Goal: Information Seeking & Learning: Learn about a topic

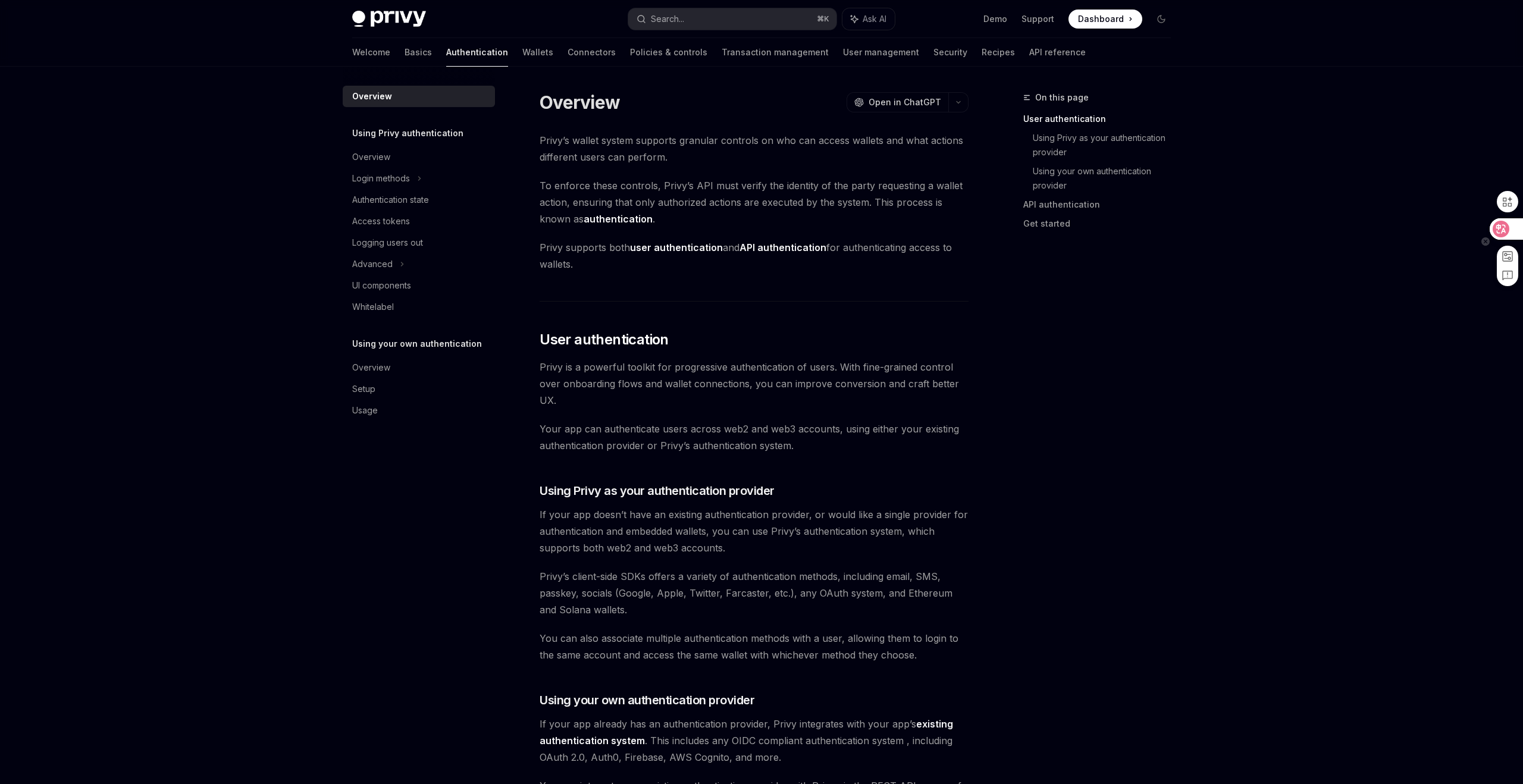
click at [1499, 226] on div at bounding box center [1506, 229] width 32 height 21
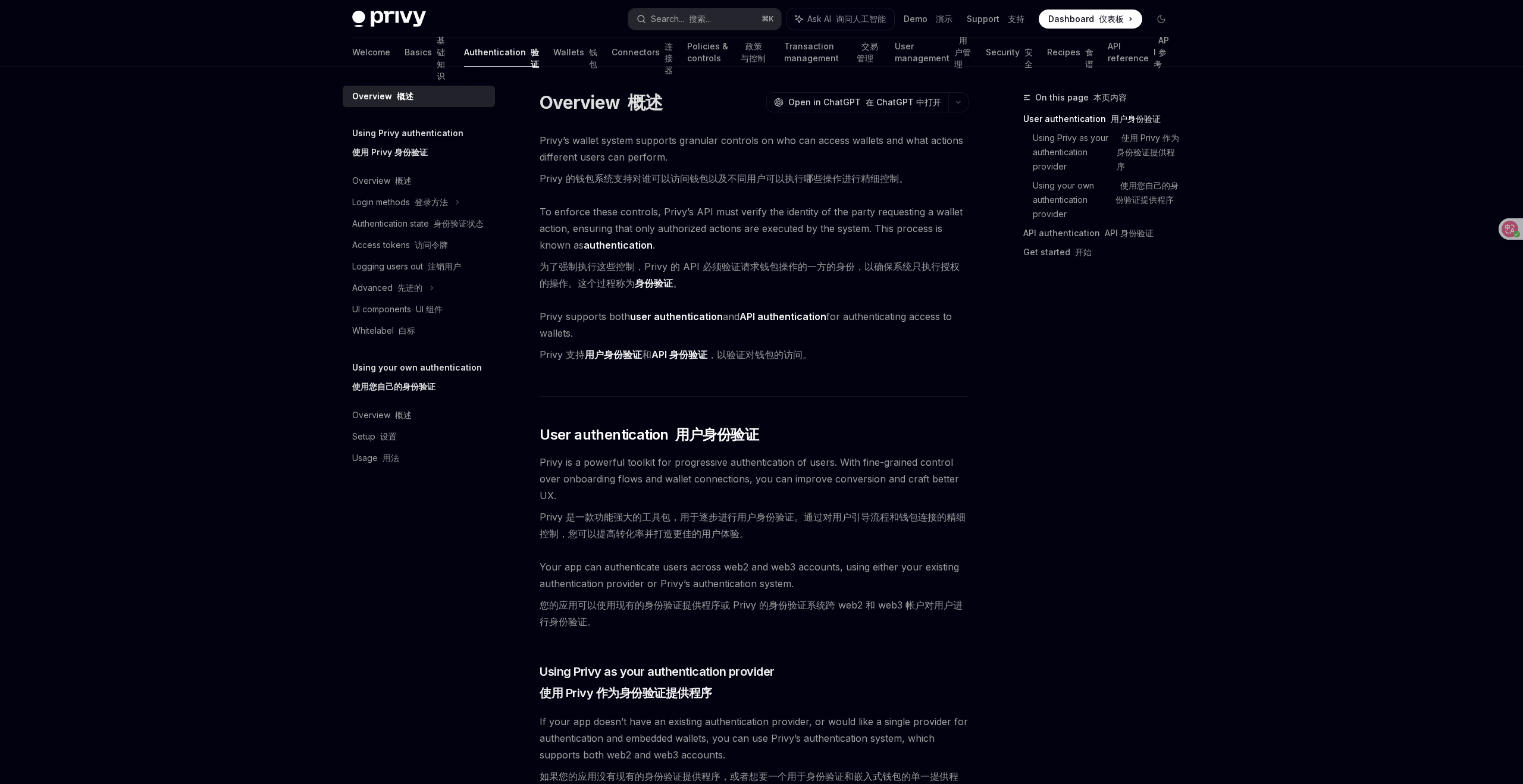
type textarea "*"
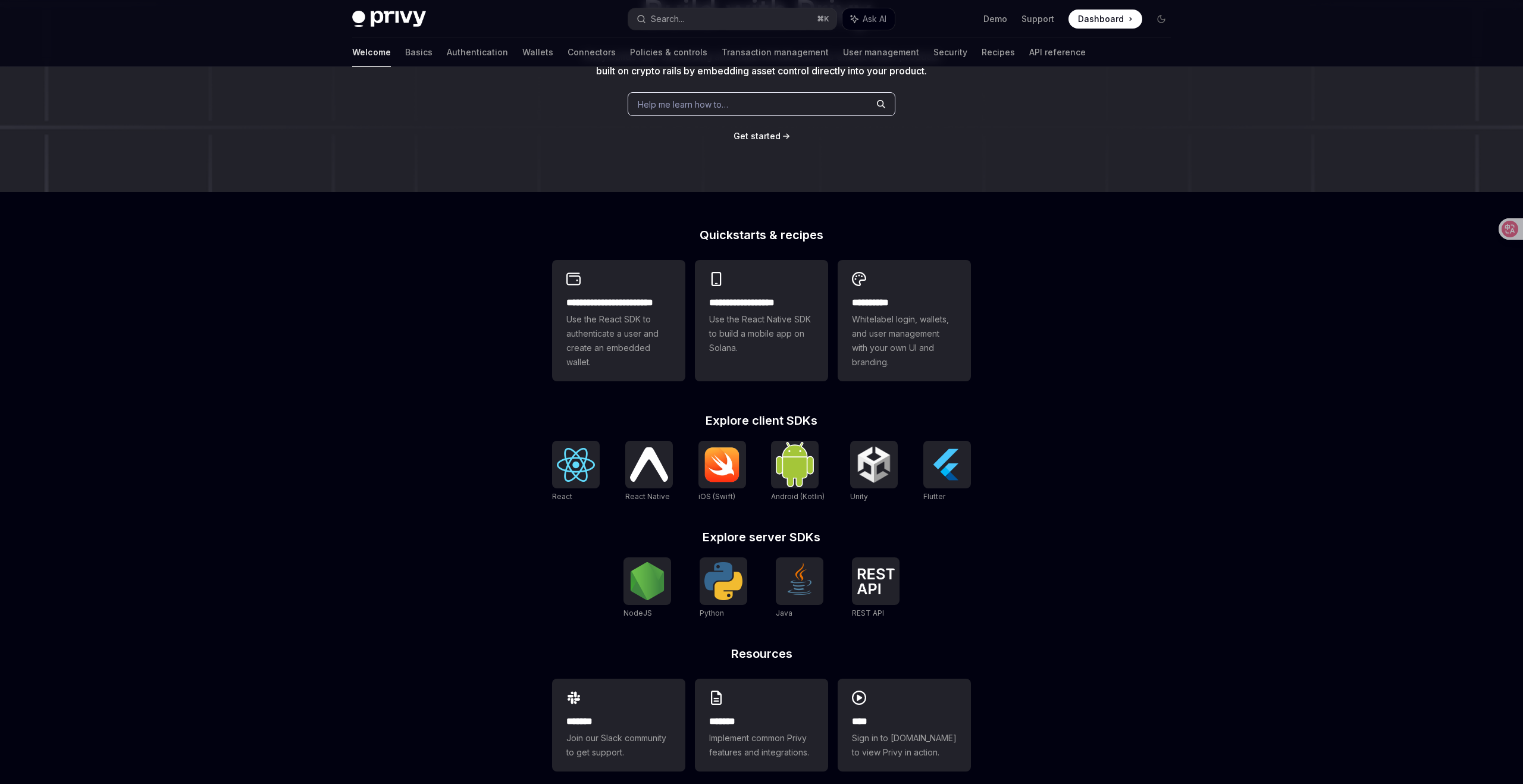
scroll to position [162, 0]
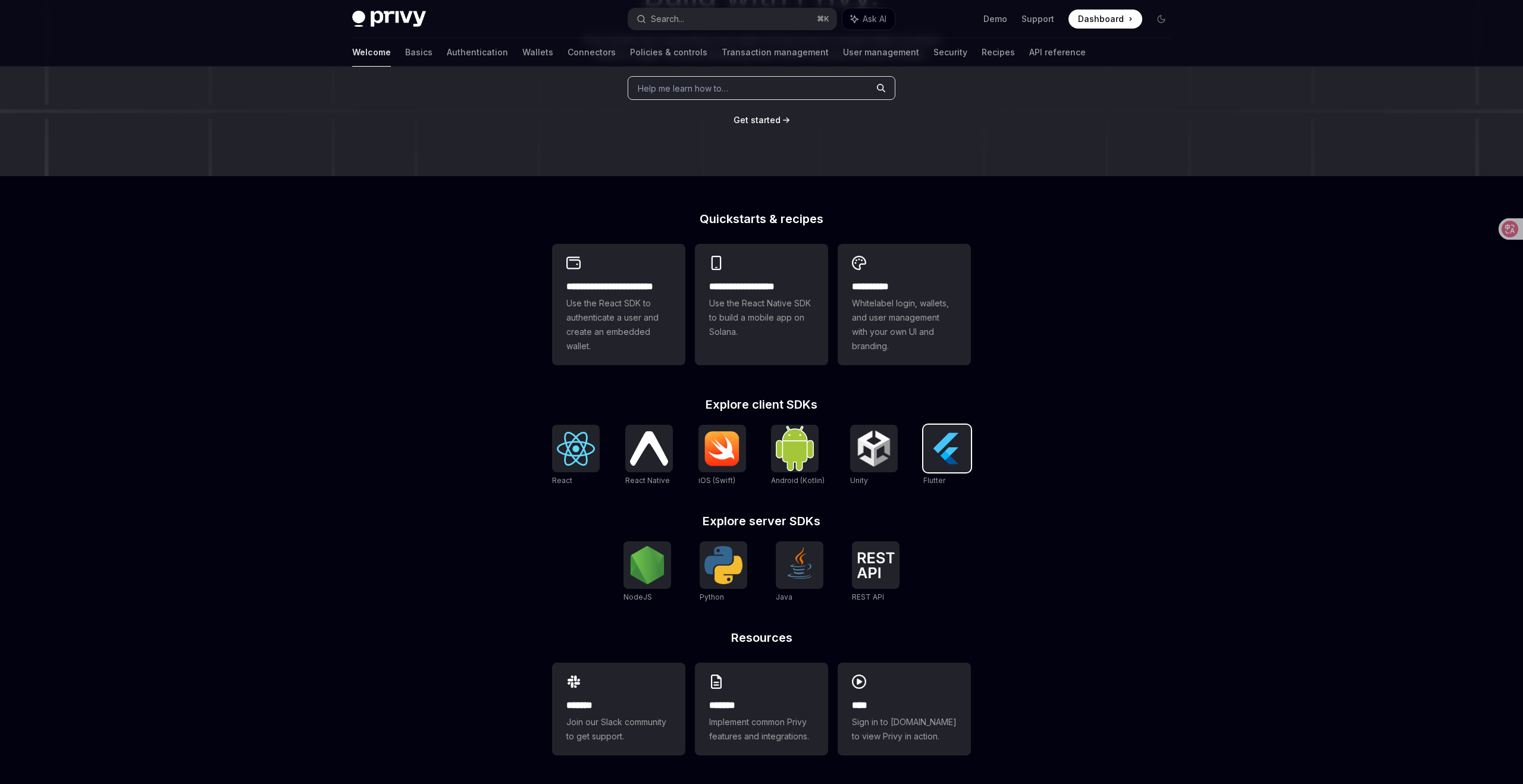
click at [953, 451] on img at bounding box center [947, 449] width 38 height 38
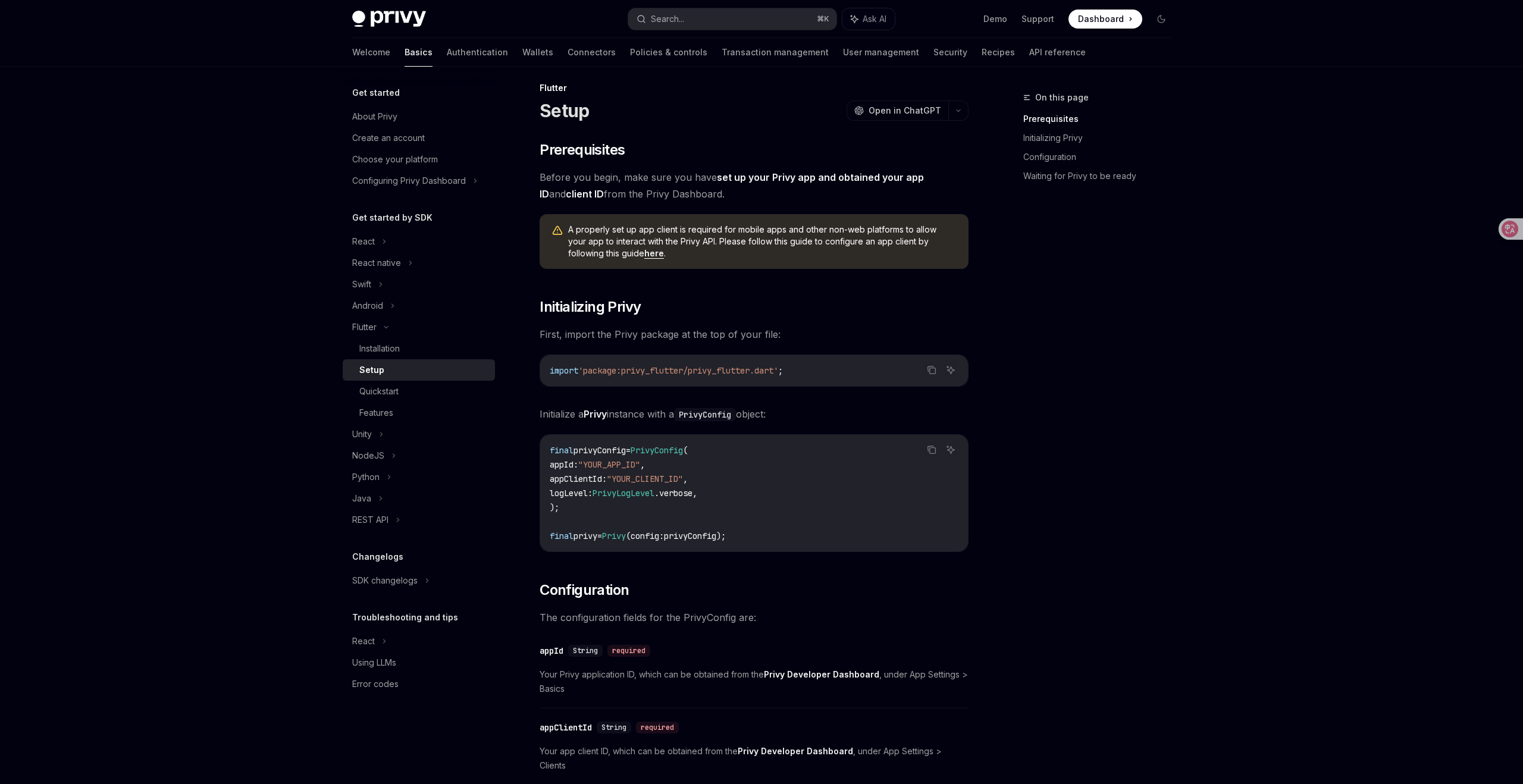
scroll to position [10, 0]
type textarea "*"
